Goal: Task Accomplishment & Management: Manage account settings

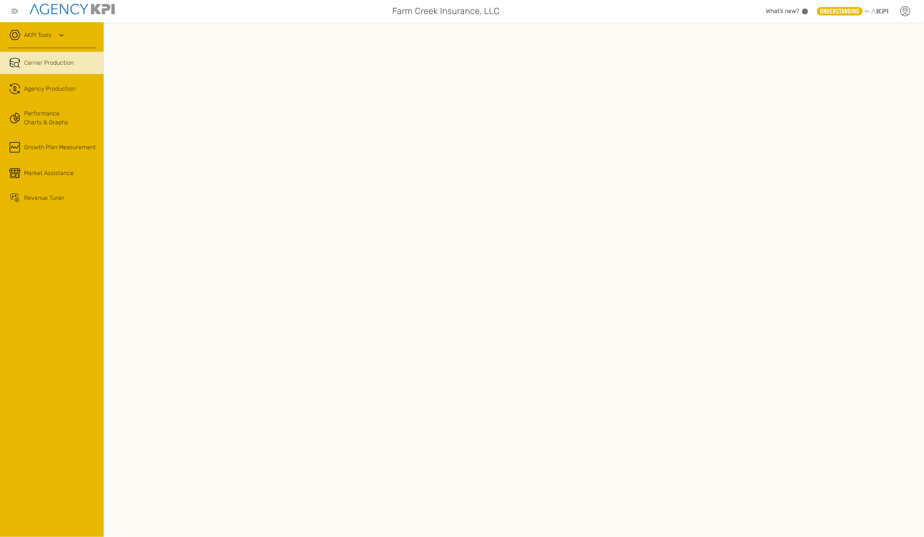
click at [910, 14] on icon at bounding box center [905, 11] width 11 height 11
click at [875, 74] on li "Log Out" at bounding box center [874, 76] width 83 height 19
